Goal: Complete application form: Complete application form

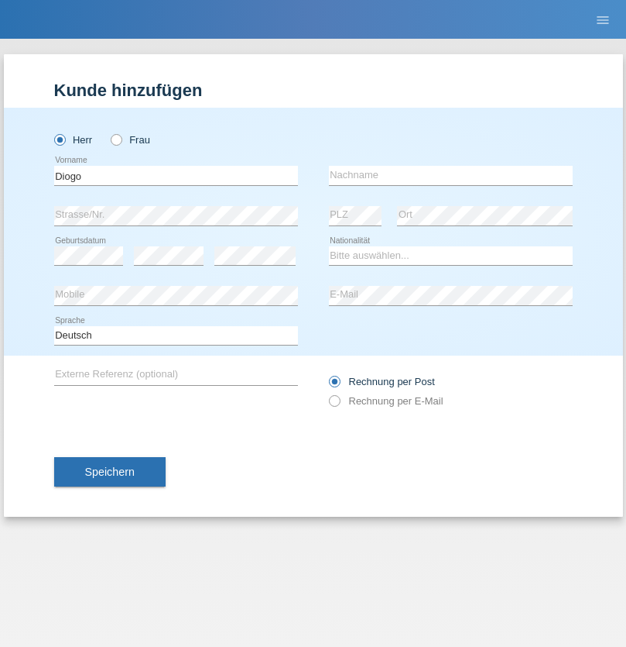
type input "Diogo"
click at [451, 175] on input "text" at bounding box center [451, 175] width 244 height 19
type input "Sousa"
select select "CH"
select select "en"
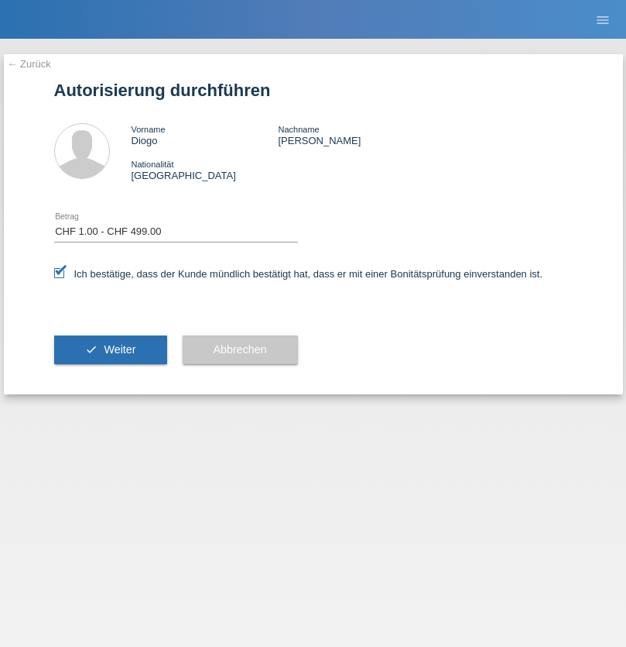
select select "1"
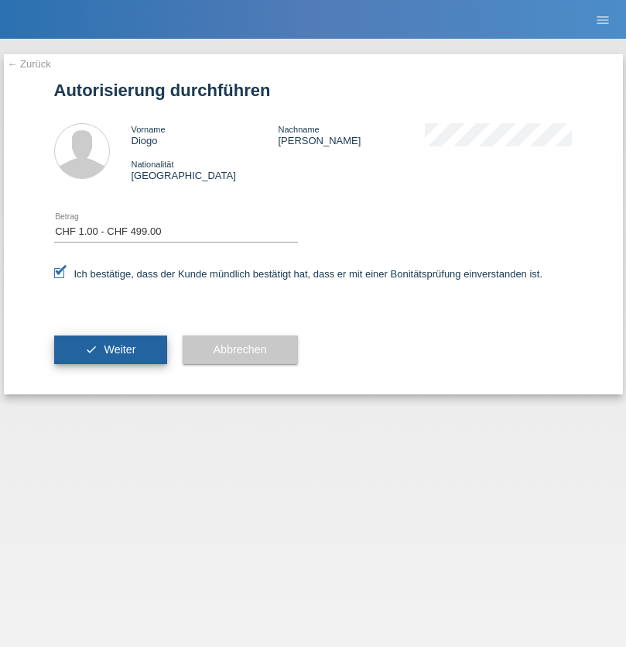
click at [110, 349] on span "Weiter" at bounding box center [120, 349] width 32 height 12
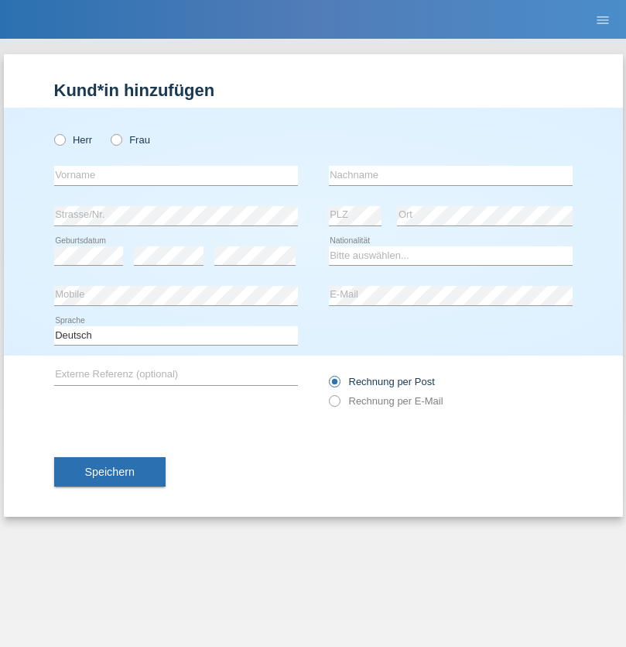
radio input "true"
click at [176, 175] on input "text" at bounding box center [176, 175] width 244 height 19
type input "[PERSON_NAME]"
click at [451, 175] on input "text" at bounding box center [451, 175] width 244 height 19
type input "Ymeri"
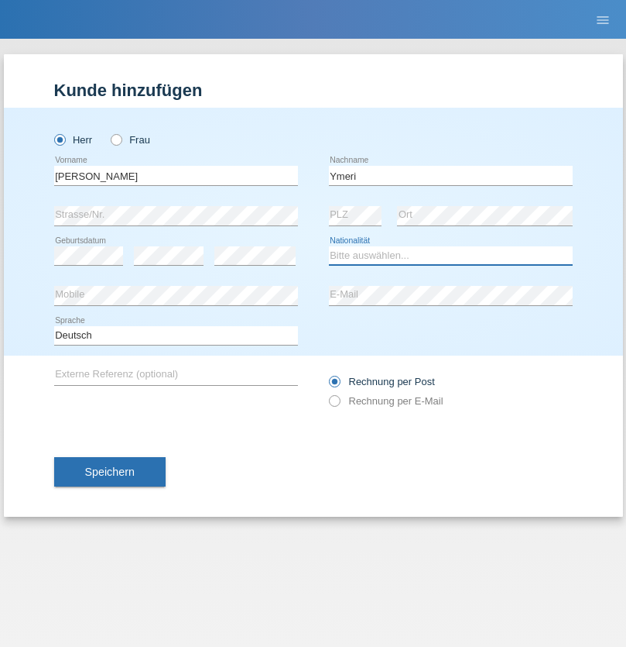
select select "XK"
select select "C"
select select "21"
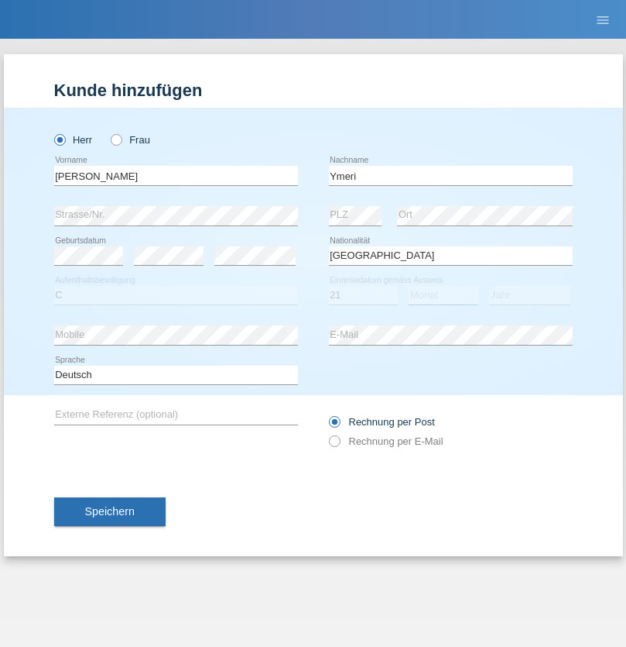
select select "03"
select select "1991"
